Goal: Task Accomplishment & Management: Complete application form

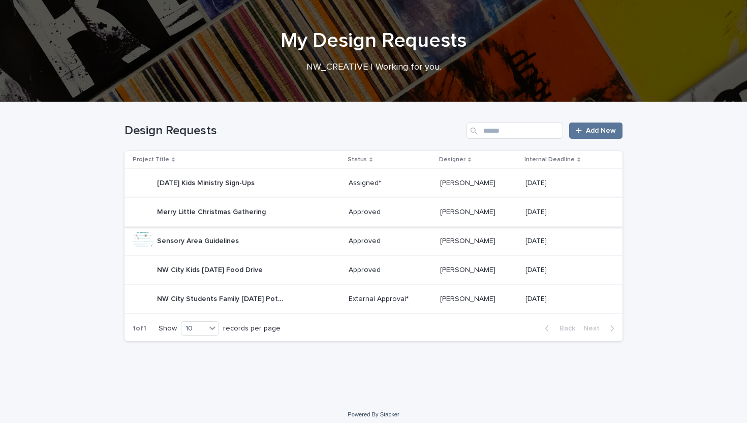
scroll to position [38, 0]
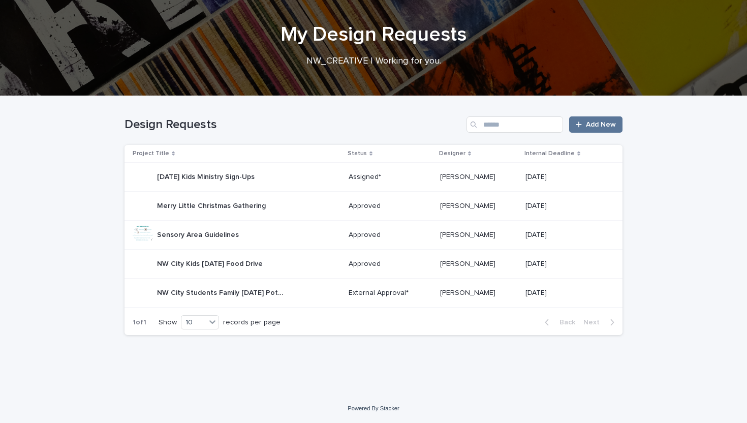
click at [365, 287] on div "External Approval*" at bounding box center [390, 292] width 83 height 11
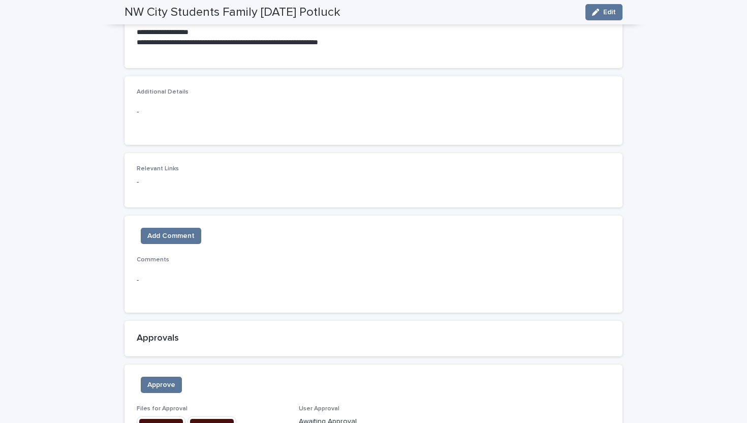
scroll to position [544, 0]
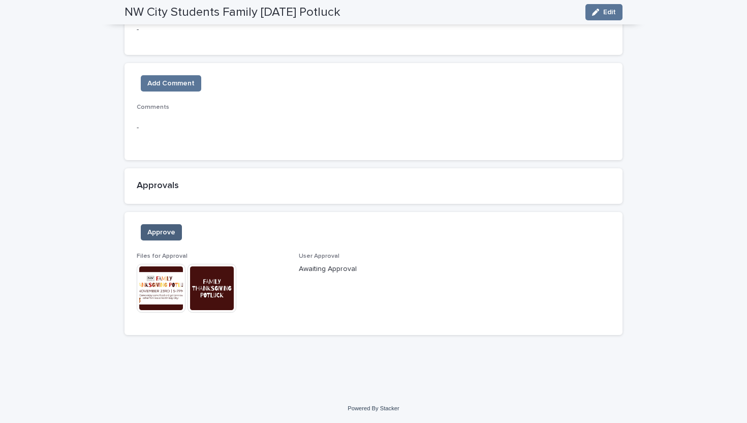
click at [167, 234] on span "Approve" at bounding box center [161, 232] width 28 height 10
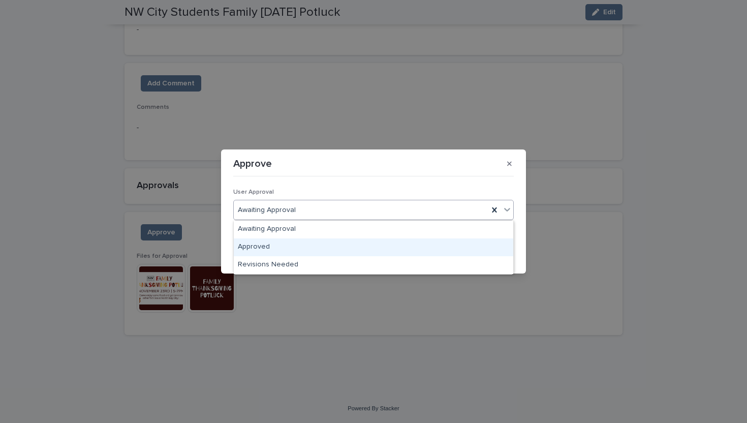
click at [299, 251] on div "Approved" at bounding box center [373, 247] width 279 height 18
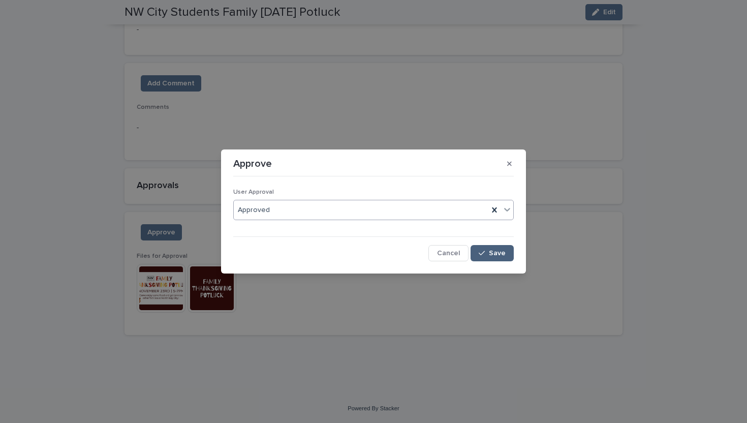
click at [498, 261] on button "Save" at bounding box center [492, 253] width 43 height 16
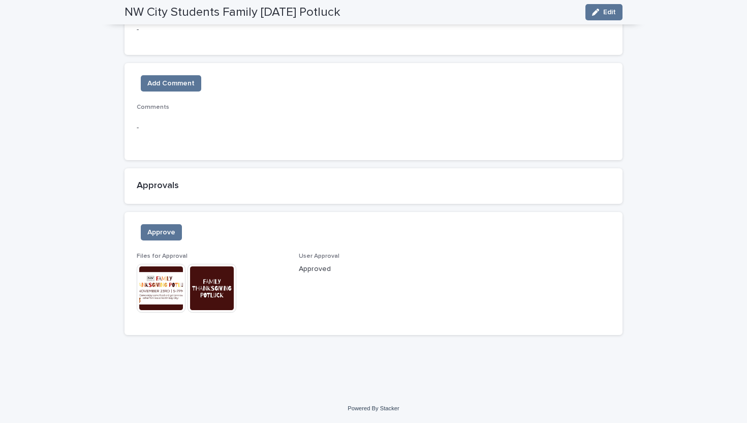
scroll to position [0, 0]
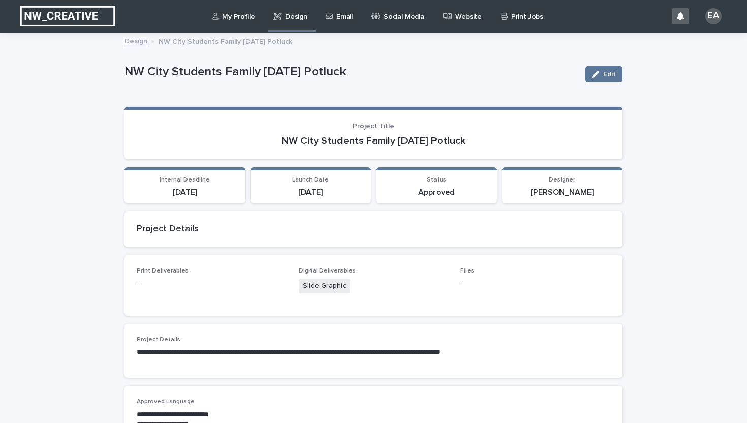
click at [455, 19] on p "Website" at bounding box center [468, 10] width 26 height 21
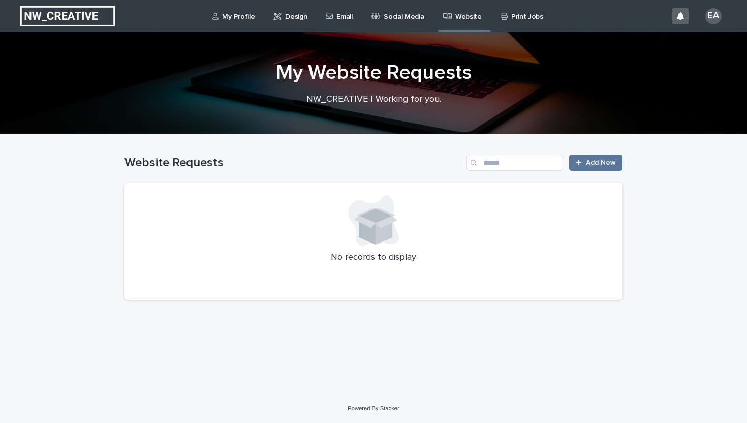
click at [501, 16] on icon at bounding box center [504, 16] width 7 height 7
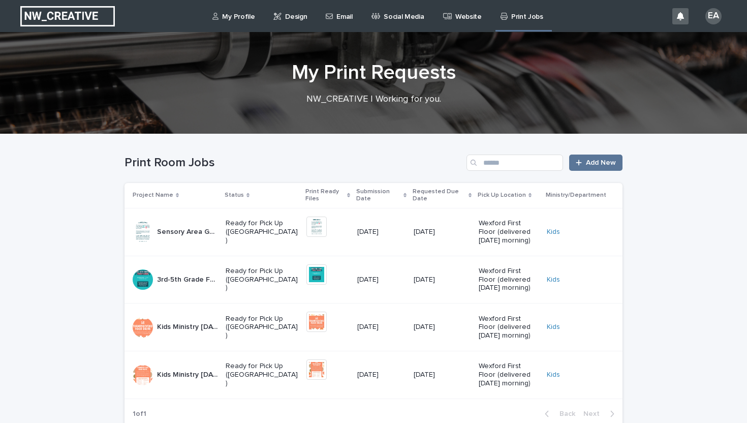
click at [372, 21] on div "Social Media" at bounding box center [399, 10] width 58 height 21
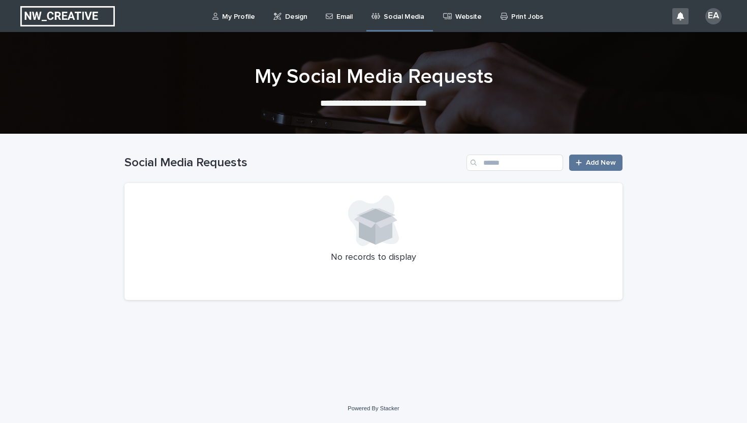
click at [336, 20] on p "Email" at bounding box center [344, 10] width 16 height 21
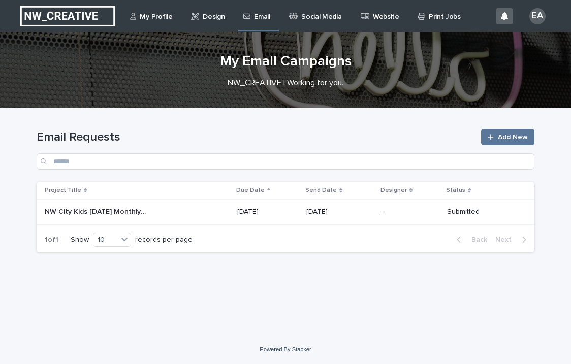
click at [377, 14] on p "Website" at bounding box center [386, 10] width 26 height 21
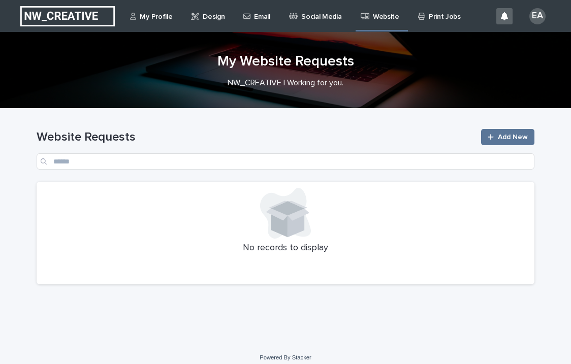
click at [225, 18] on div "Design" at bounding box center [209, 10] width 39 height 21
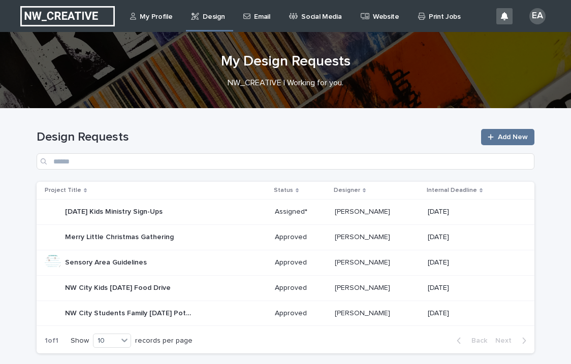
click at [350, 303] on td "Grace David Grace David" at bounding box center [378, 313] width 94 height 25
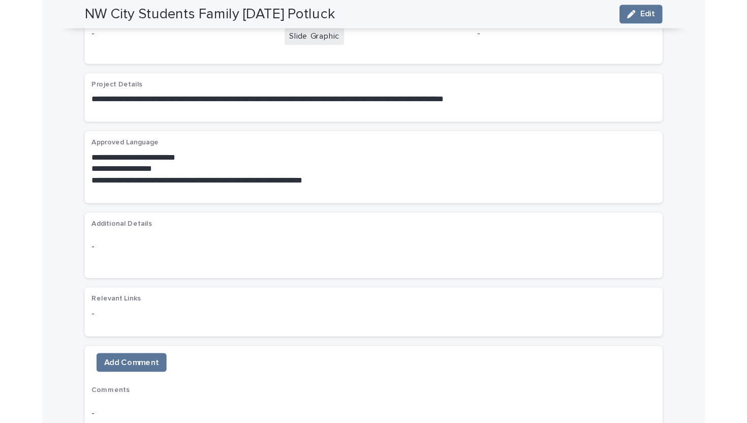
scroll to position [442, 0]
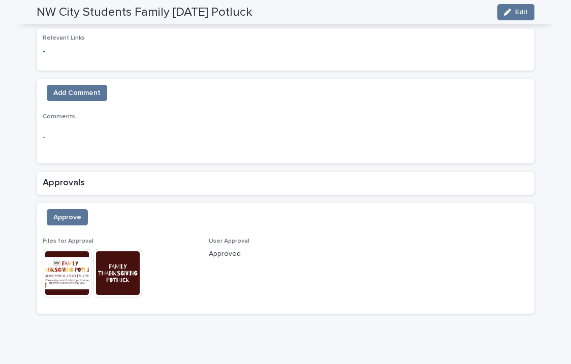
click at [81, 296] on img at bounding box center [67, 273] width 49 height 49
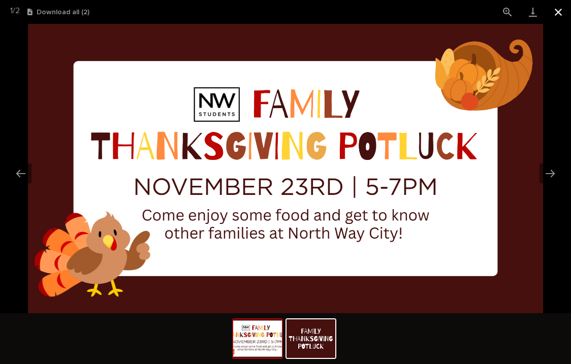
click at [553, 16] on button "Close gallery" at bounding box center [558, 12] width 25 height 24
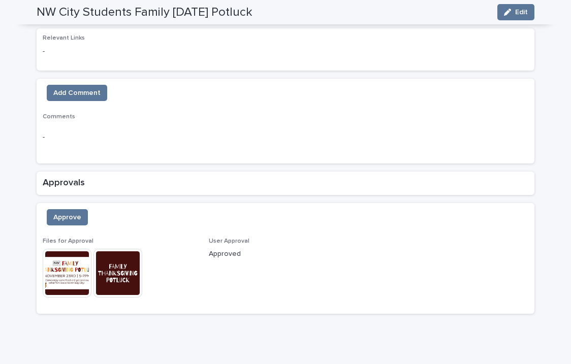
click at [134, 291] on img at bounding box center [118, 273] width 49 height 49
click at [120, 287] on img at bounding box center [118, 273] width 49 height 49
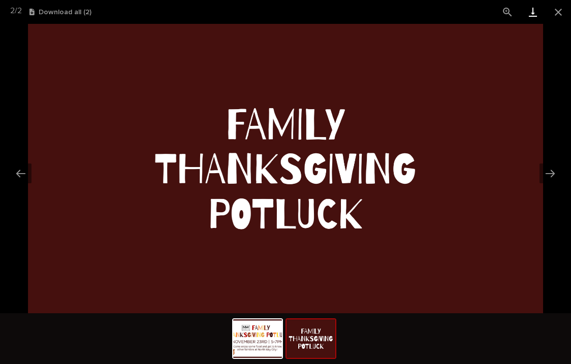
click at [536, 16] on link "Download" at bounding box center [532, 12] width 25 height 24
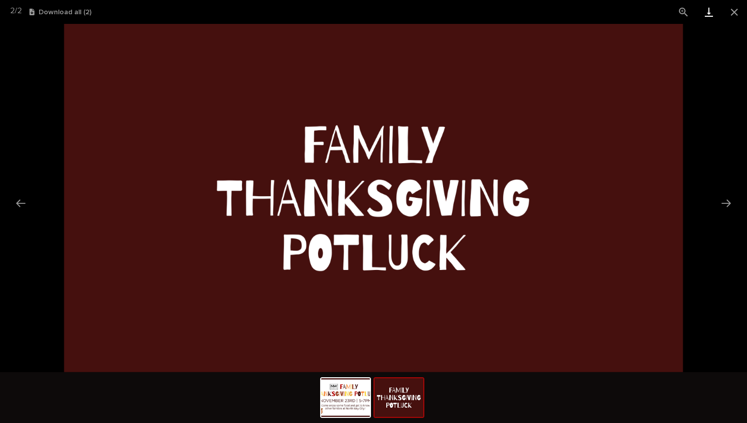
click at [711, 19] on link "Download" at bounding box center [708, 12] width 25 height 24
click at [730, 11] on button "Close gallery" at bounding box center [734, 12] width 25 height 24
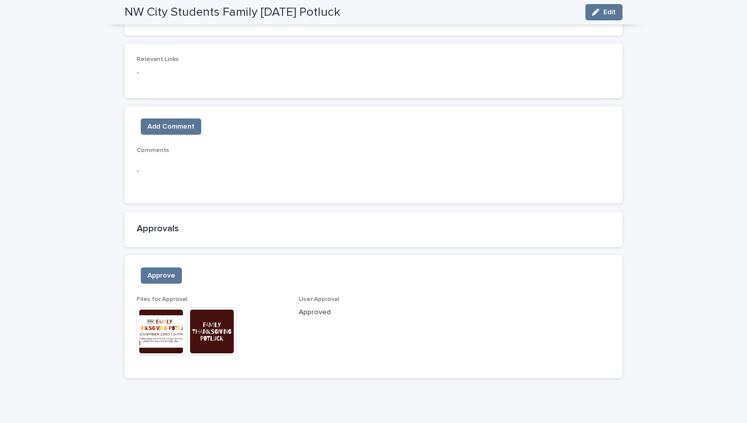
scroll to position [544, 0]
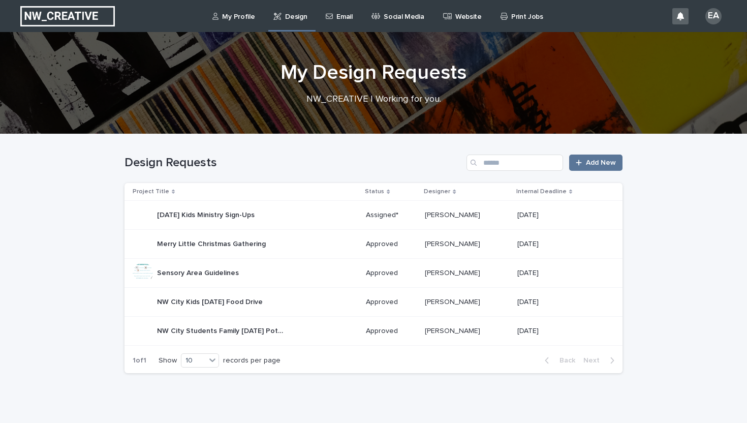
click at [459, 14] on p "Website" at bounding box center [468, 10] width 26 height 21
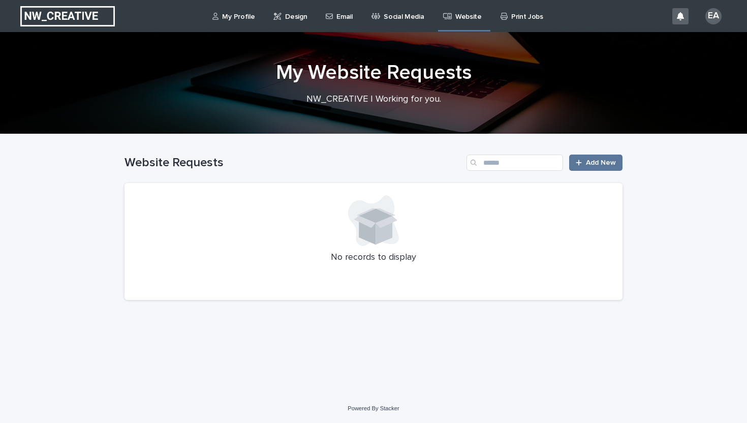
click at [412, 25] on link "Social Media" at bounding box center [399, 16] width 58 height 32
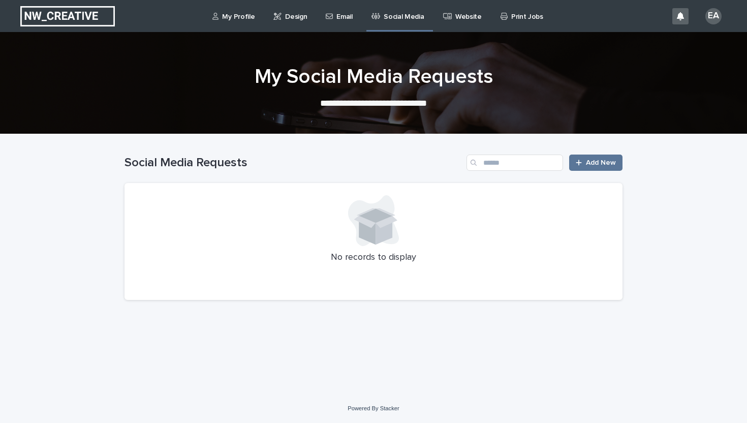
click at [513, 20] on p "Print Jobs" at bounding box center [527, 10] width 32 height 21
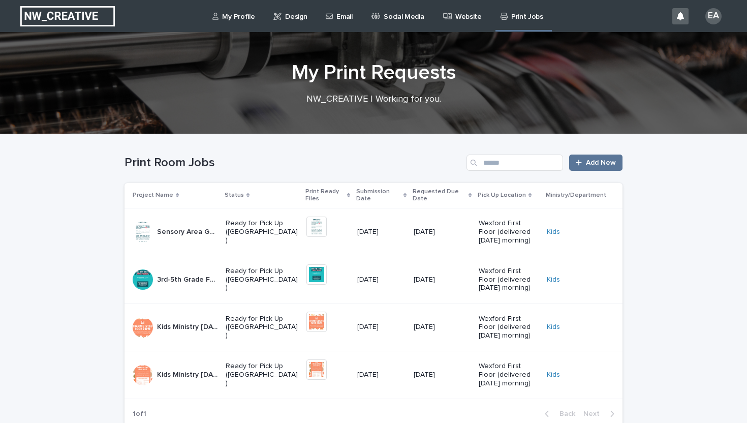
click at [348, 16] on p "Email" at bounding box center [344, 10] width 16 height 21
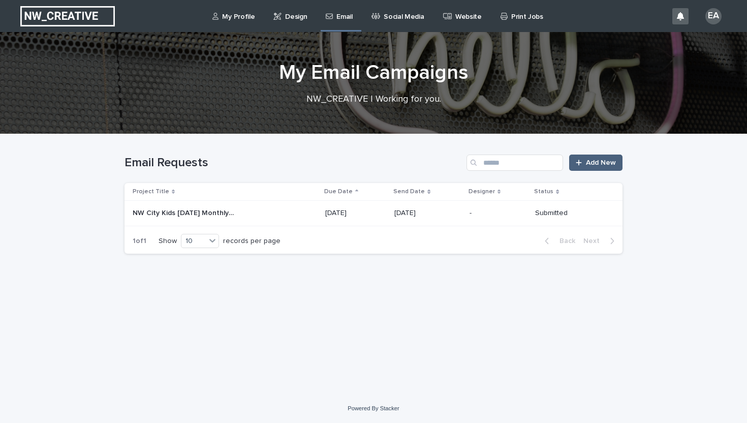
click at [599, 161] on span "Add New" at bounding box center [601, 162] width 30 height 7
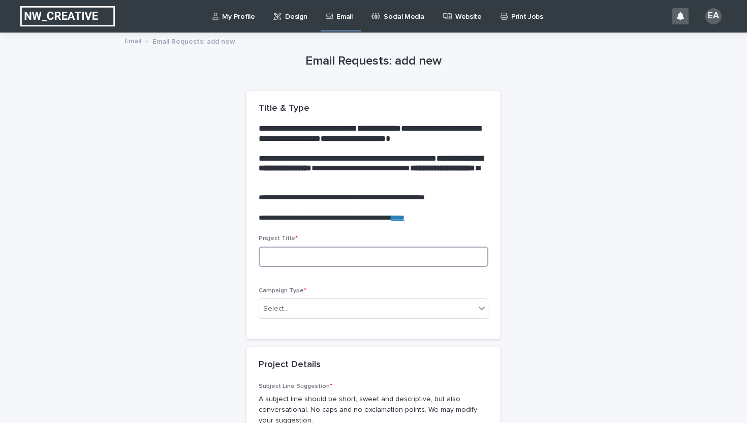
click at [391, 261] on input at bounding box center [374, 256] width 230 height 20
type input "**********"
click at [399, 273] on div "**********" at bounding box center [374, 255] width 230 height 40
click at [378, 321] on div "Campaign Type * Select..." at bounding box center [374, 307] width 230 height 40
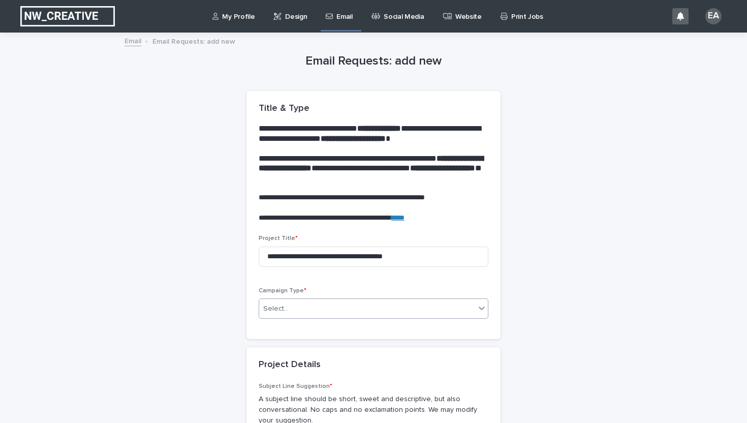
click at [377, 307] on div "Select..." at bounding box center [367, 308] width 216 height 17
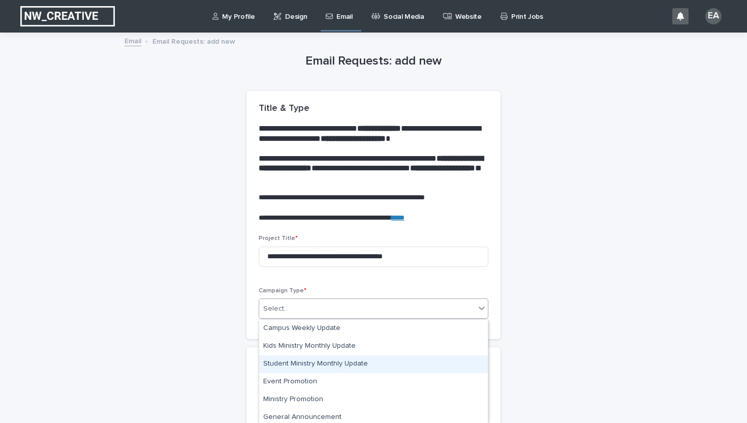
click at [367, 366] on div "Student Ministry Monthly Update" at bounding box center [373, 364] width 229 height 18
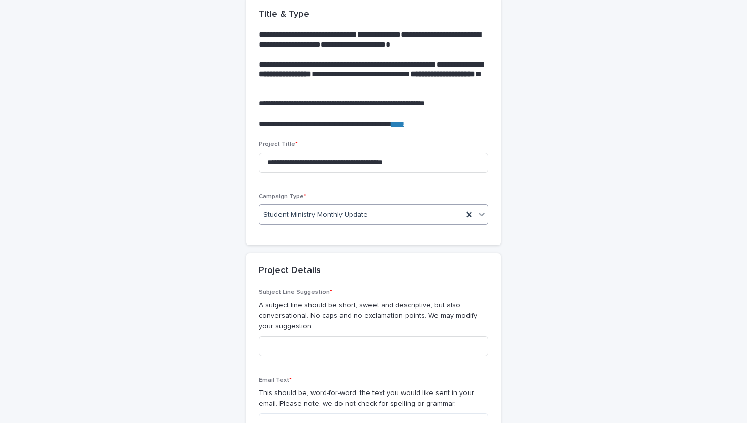
scroll to position [142, 0]
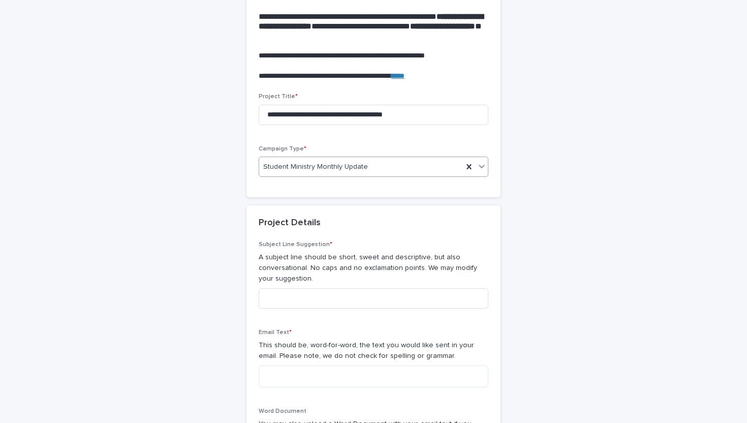
click at [369, 287] on div "Subject Line Suggestion * A subject line should be short, sweet and descriptive…" at bounding box center [374, 279] width 230 height 76
click at [369, 290] on input at bounding box center [374, 298] width 230 height 20
type input "*"
type input "**********"
